Goal: Transaction & Acquisition: Subscribe to service/newsletter

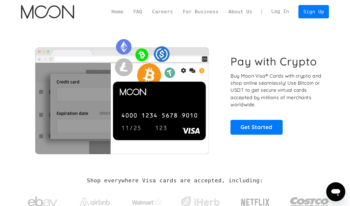
click at [308, 9] on link "Sign Up" at bounding box center [313, 11] width 31 height 13
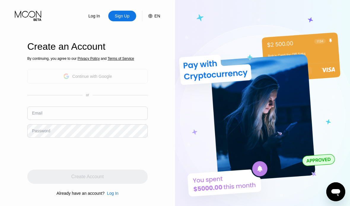
click at [60, 84] on div "Continue with Google" at bounding box center [87, 76] width 120 height 15
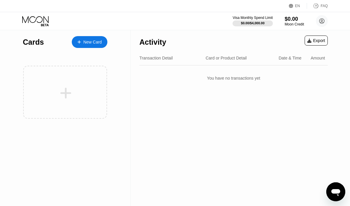
click at [86, 44] on div "New Card" at bounding box center [92, 42] width 18 height 5
